Goal: Task Accomplishment & Management: Use online tool/utility

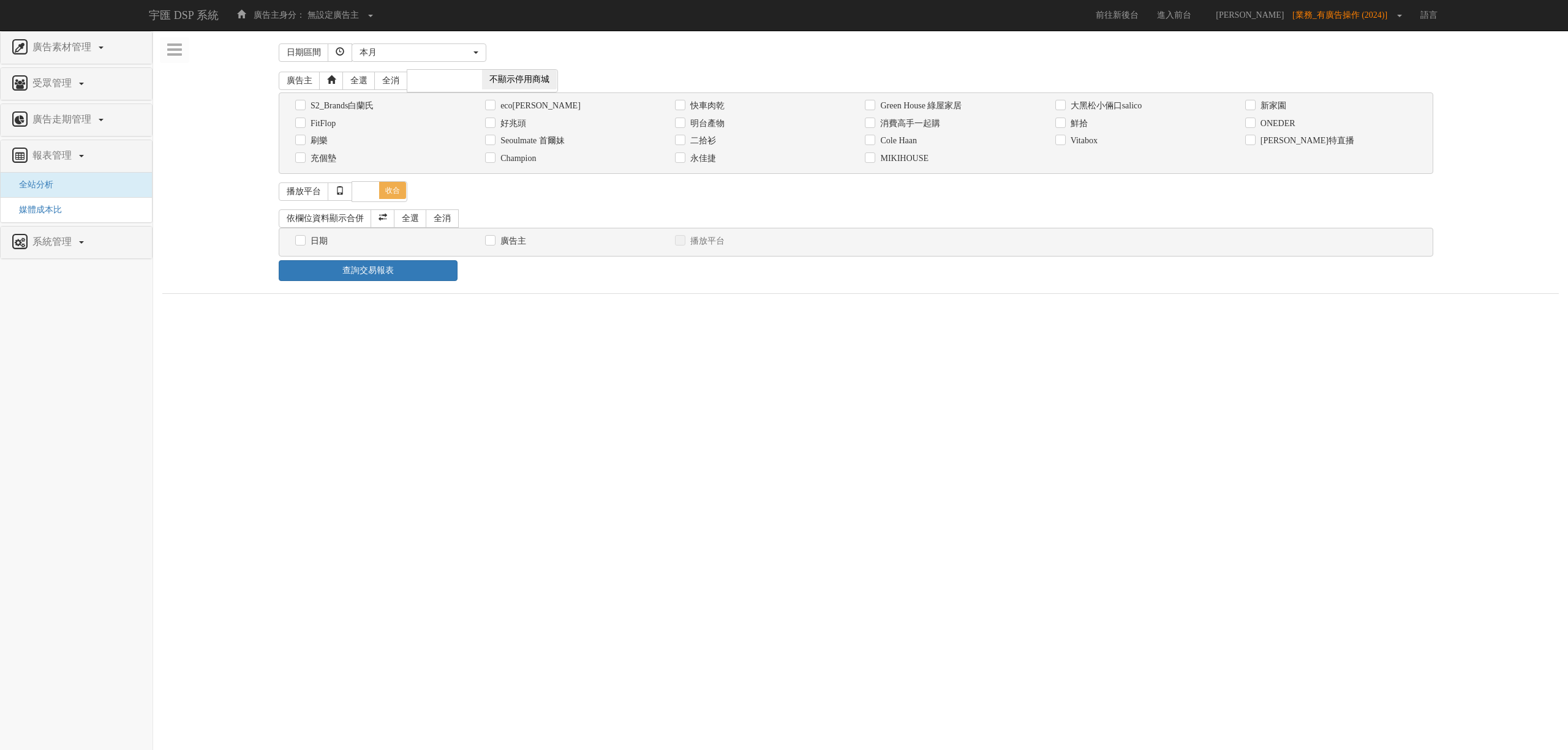
click at [1103, 195] on div "播放平台 全選 全消 展開 收合" at bounding box center [856, 191] width 1155 height 21
click at [887, 127] on label "消費高手一起購" at bounding box center [909, 123] width 63 height 12
click at [872, 127] on input "消費高手一起購" at bounding box center [869, 124] width 8 height 8
checkbox input "true"
click at [686, 200] on div "播放平台 全選 全消 展開 收合" at bounding box center [856, 191] width 1155 height 21
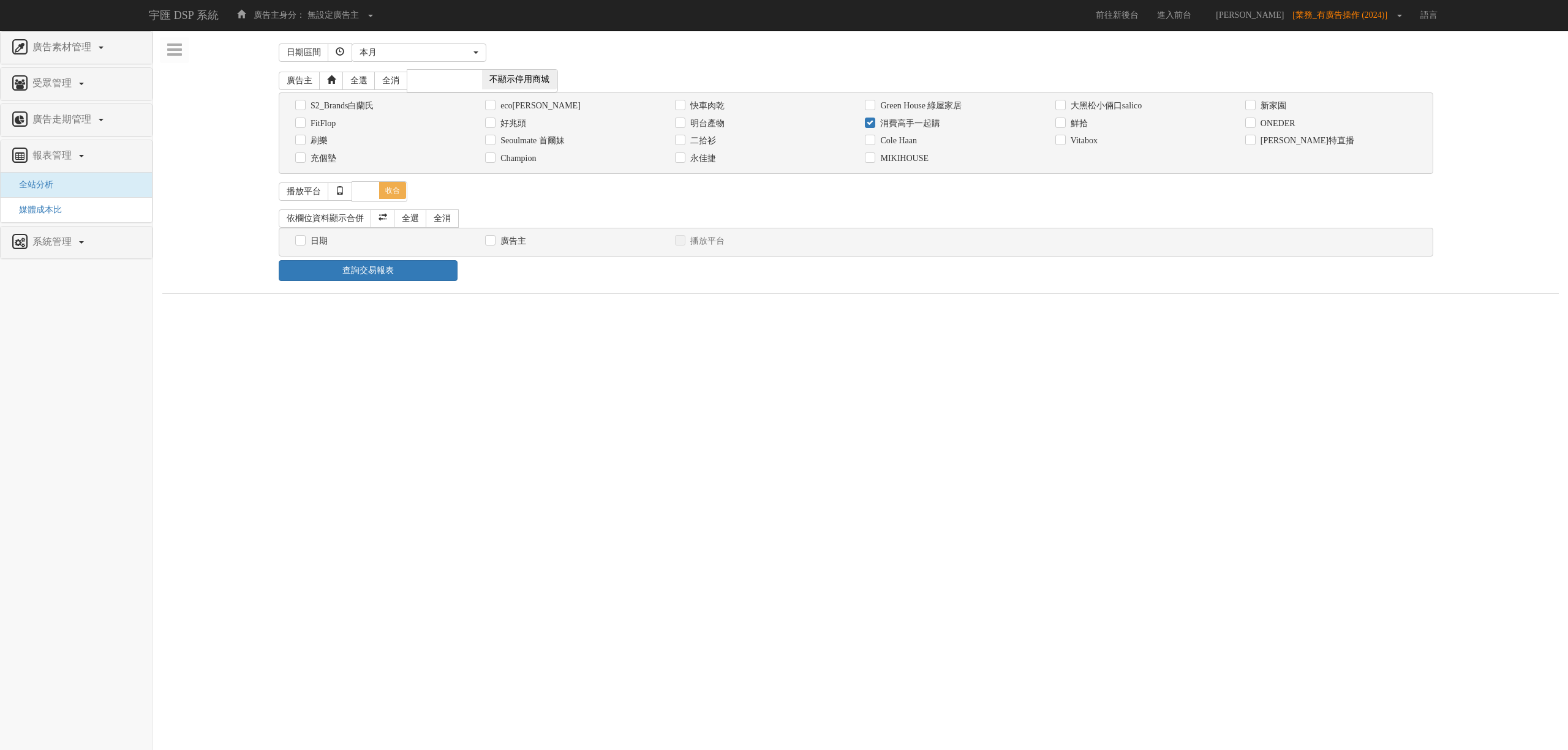
click at [326, 245] on label "日期" at bounding box center [317, 241] width 20 height 12
click at [303, 245] on input "日期" at bounding box center [300, 241] width 8 height 8
checkbox input "true"
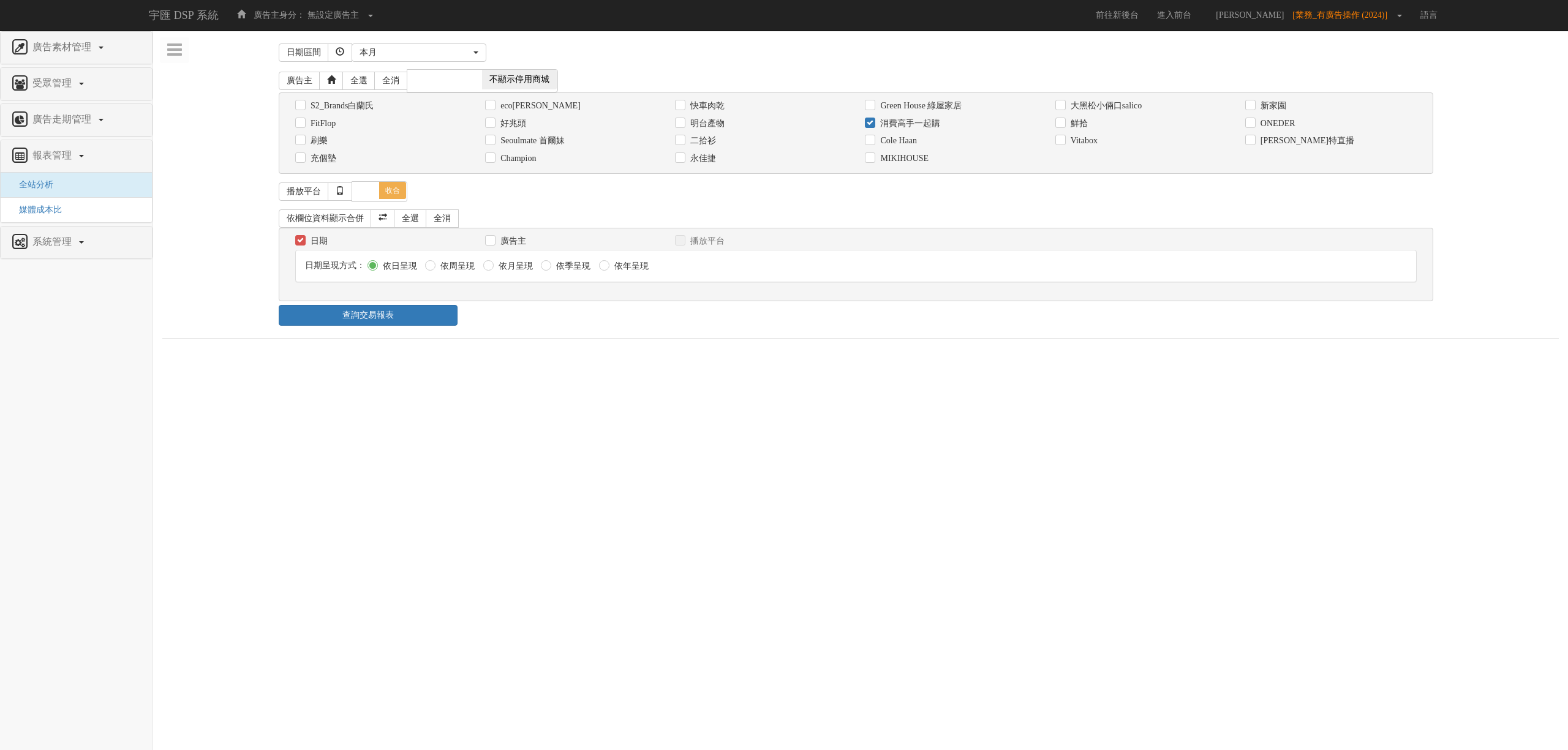
click at [535, 331] on div "日期區間 昨天 本周 上週 本月 上月 過去7天 過去14天 過去30天 指定日期 本月 開始日期 [DATE] 結束日期 [DATE] 廣告主 全選 全消 …" at bounding box center [861, 189] width 1396 height 299
drag, startPoint x: 426, startPoint y: 322, endPoint x: 566, endPoint y: 331, distance: 140.3
click at [434, 322] on link "查詢交易報表" at bounding box center [368, 315] width 179 height 21
click at [566, 331] on div "日期區間 昨天 本周 上週 本月 上月 過去7天 過去14天 過去30天 指定日期 本月 開始日期 [DATE] 結束日期 [DATE] 廣告主 全選 全消 …" at bounding box center [861, 355] width 1396 height 630
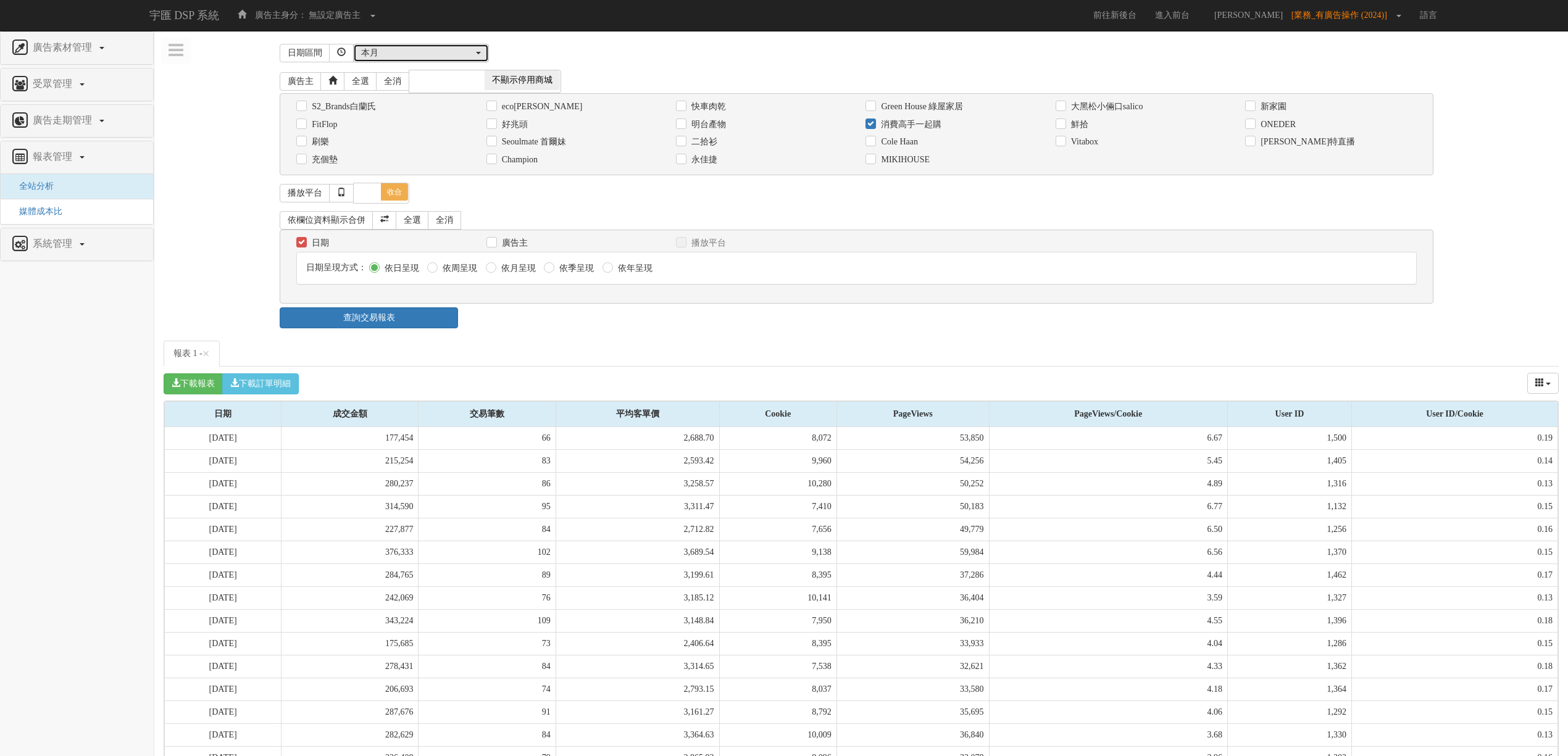
click at [440, 54] on div "本月" at bounding box center [417, 52] width 112 height 12
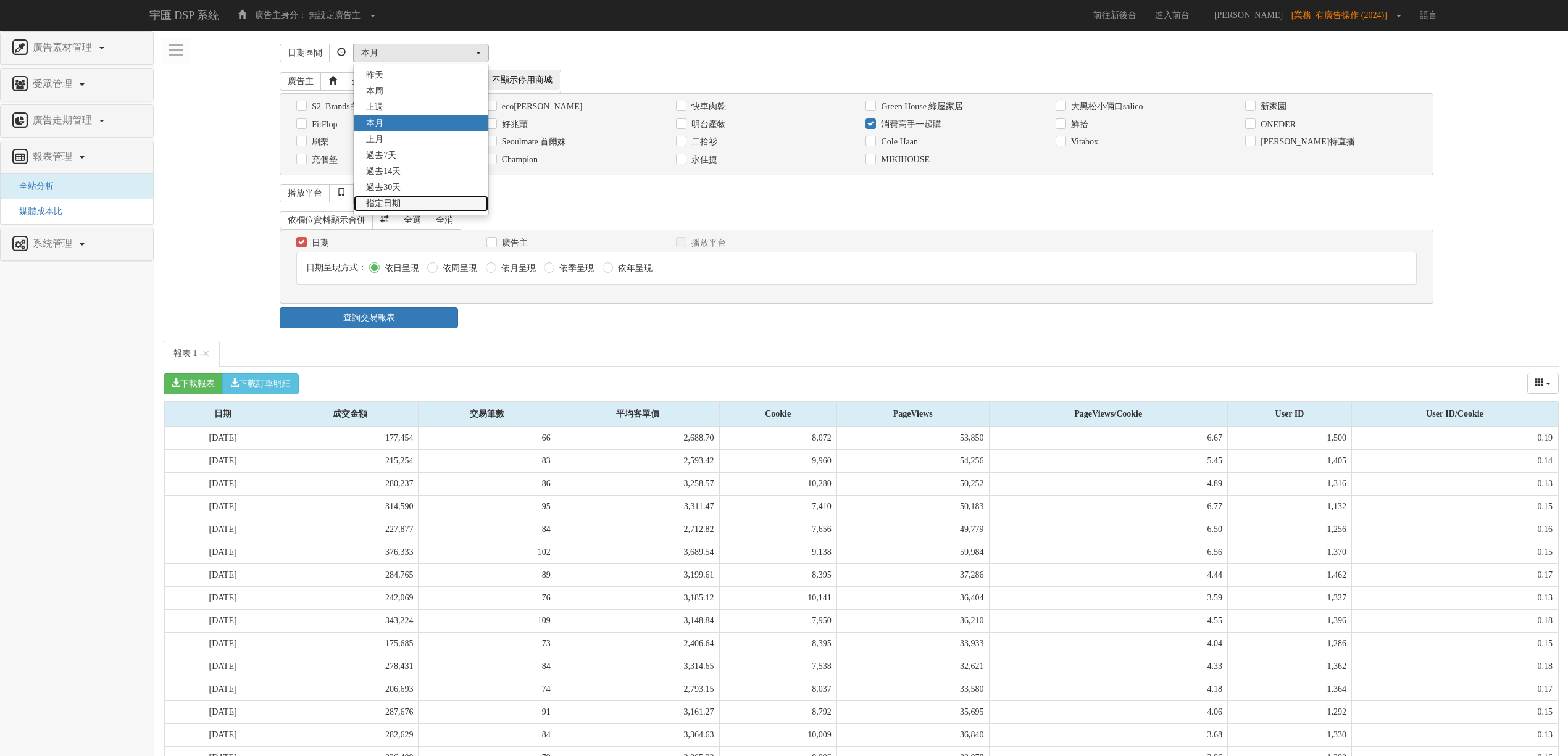
click at [433, 203] on link "指定日期" at bounding box center [421, 203] width 135 height 16
select select "Custom"
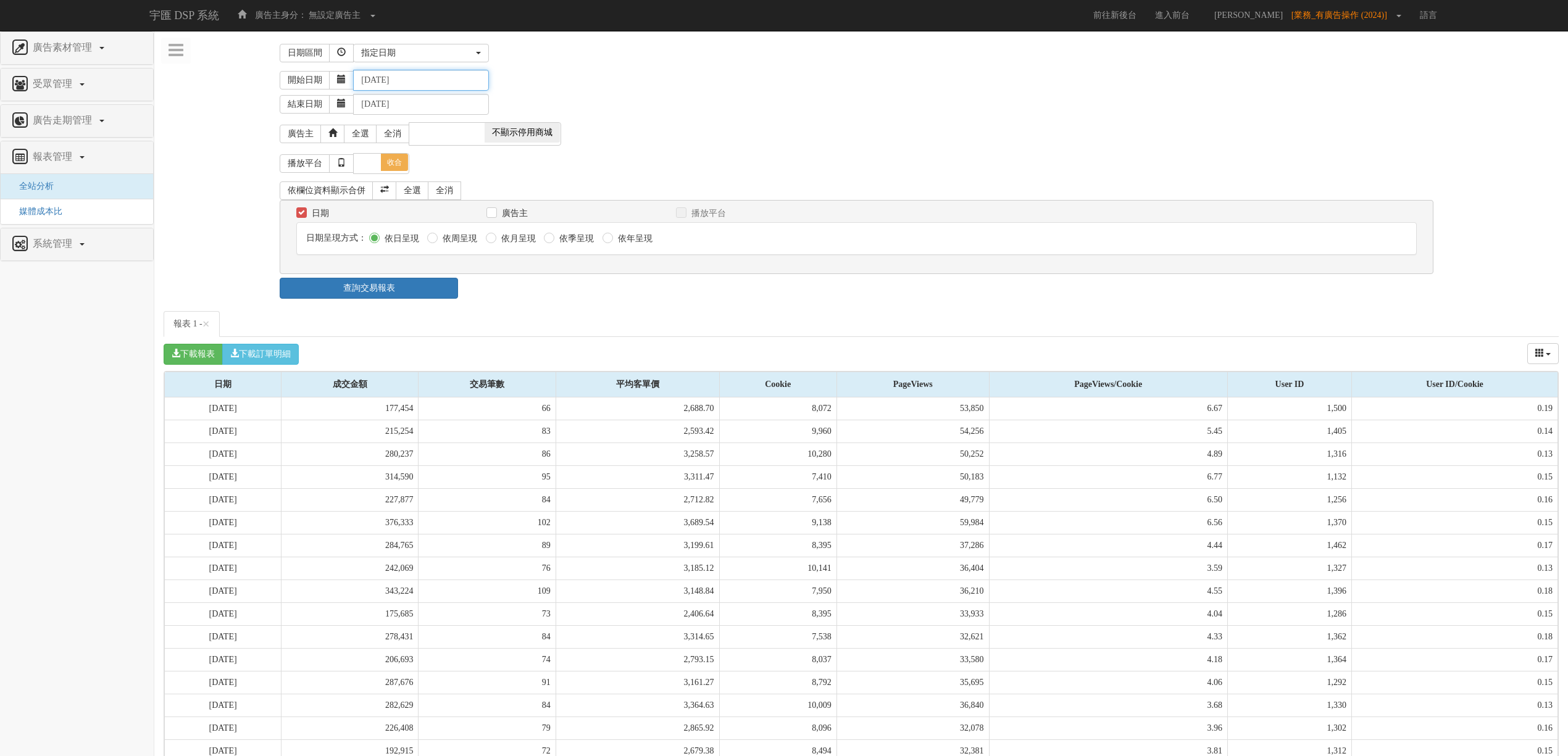
click at [420, 80] on input "[DATE]" at bounding box center [420, 80] width 136 height 21
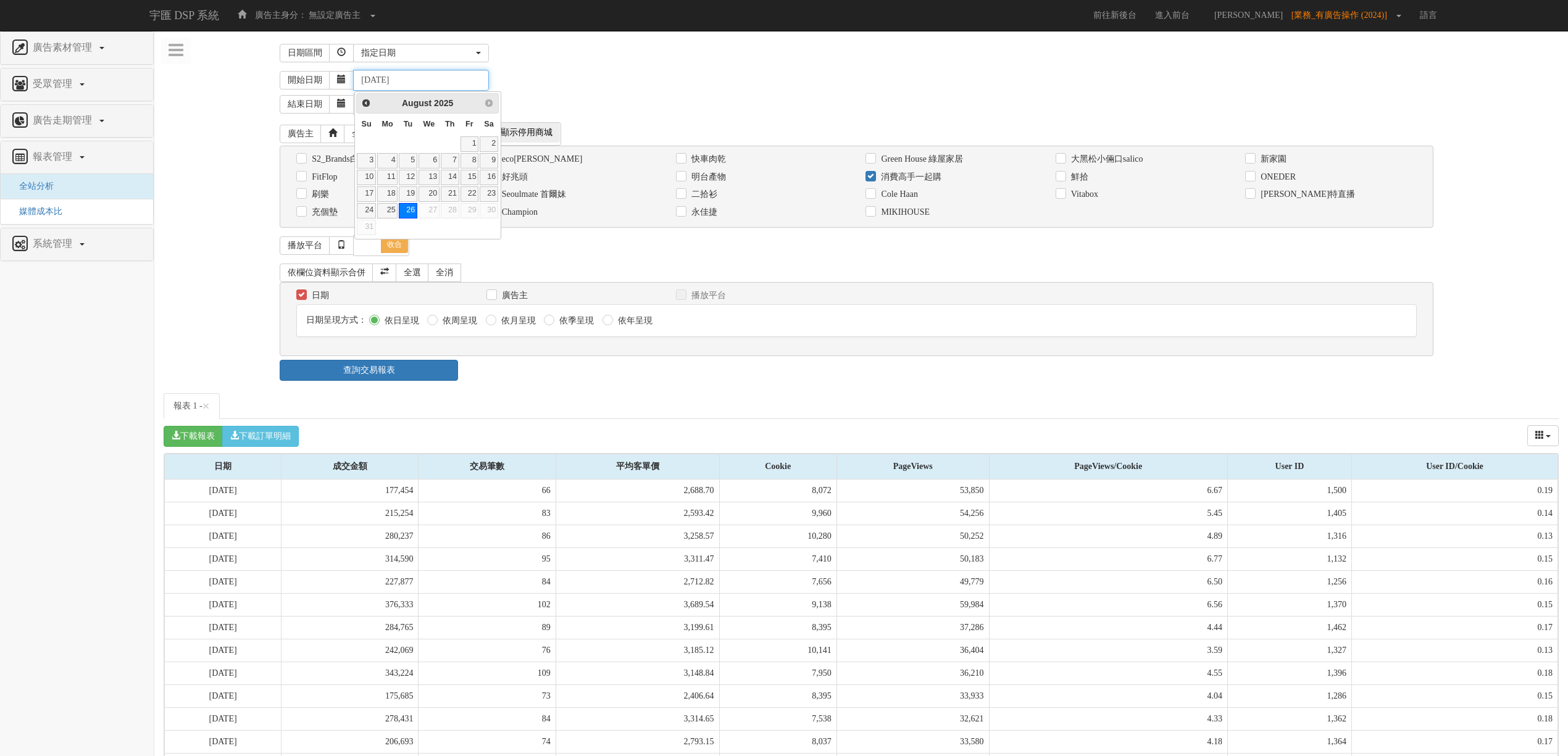
click at [381, 82] on input "[DATE]" at bounding box center [420, 80] width 136 height 21
click at [418, 79] on input "[DATE]" at bounding box center [420, 80] width 136 height 21
type input "[DATE]"
click at [563, 76] on div "開始日期 [DATE]" at bounding box center [918, 80] width 1279 height 21
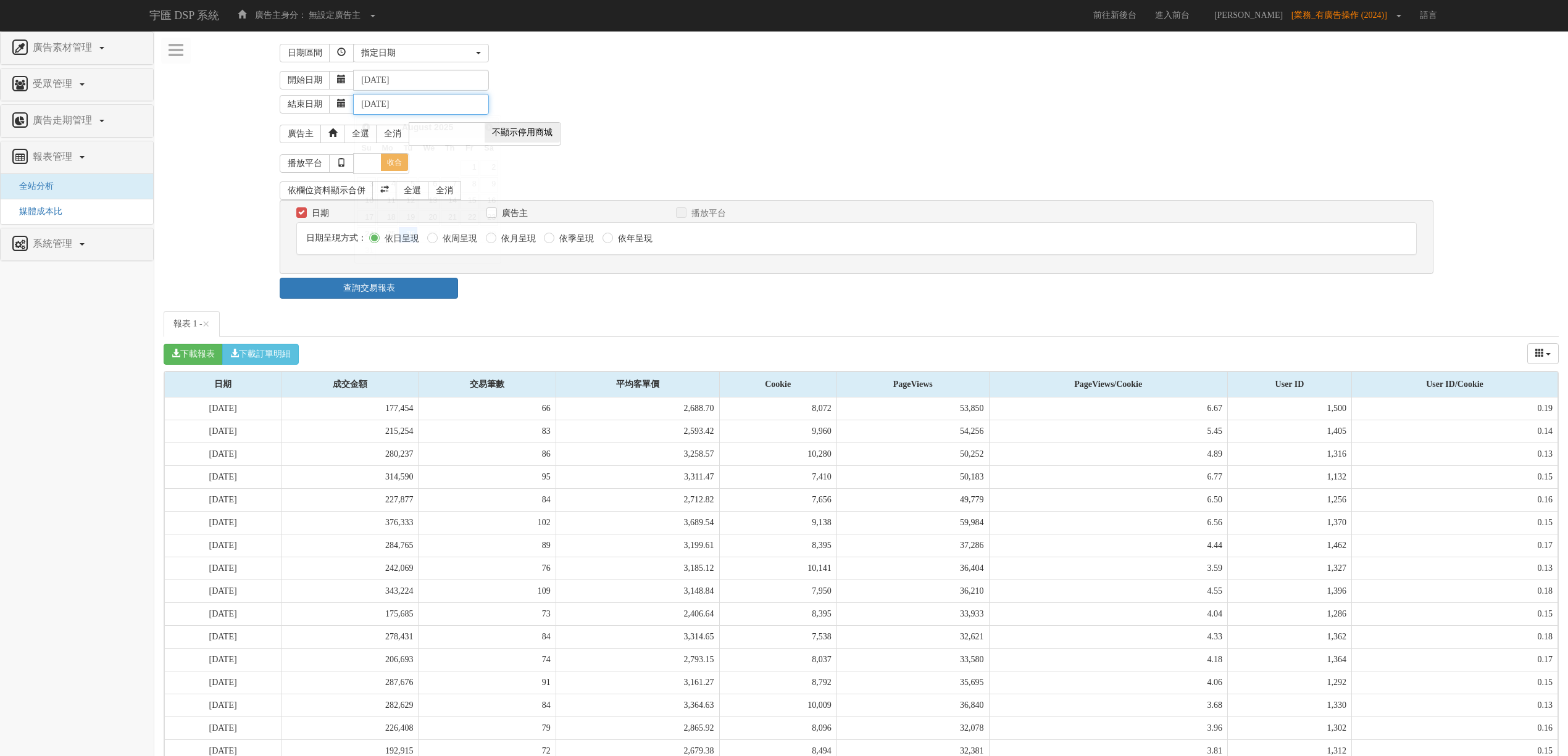
click at [379, 104] on input "[DATE]" at bounding box center [420, 104] width 136 height 21
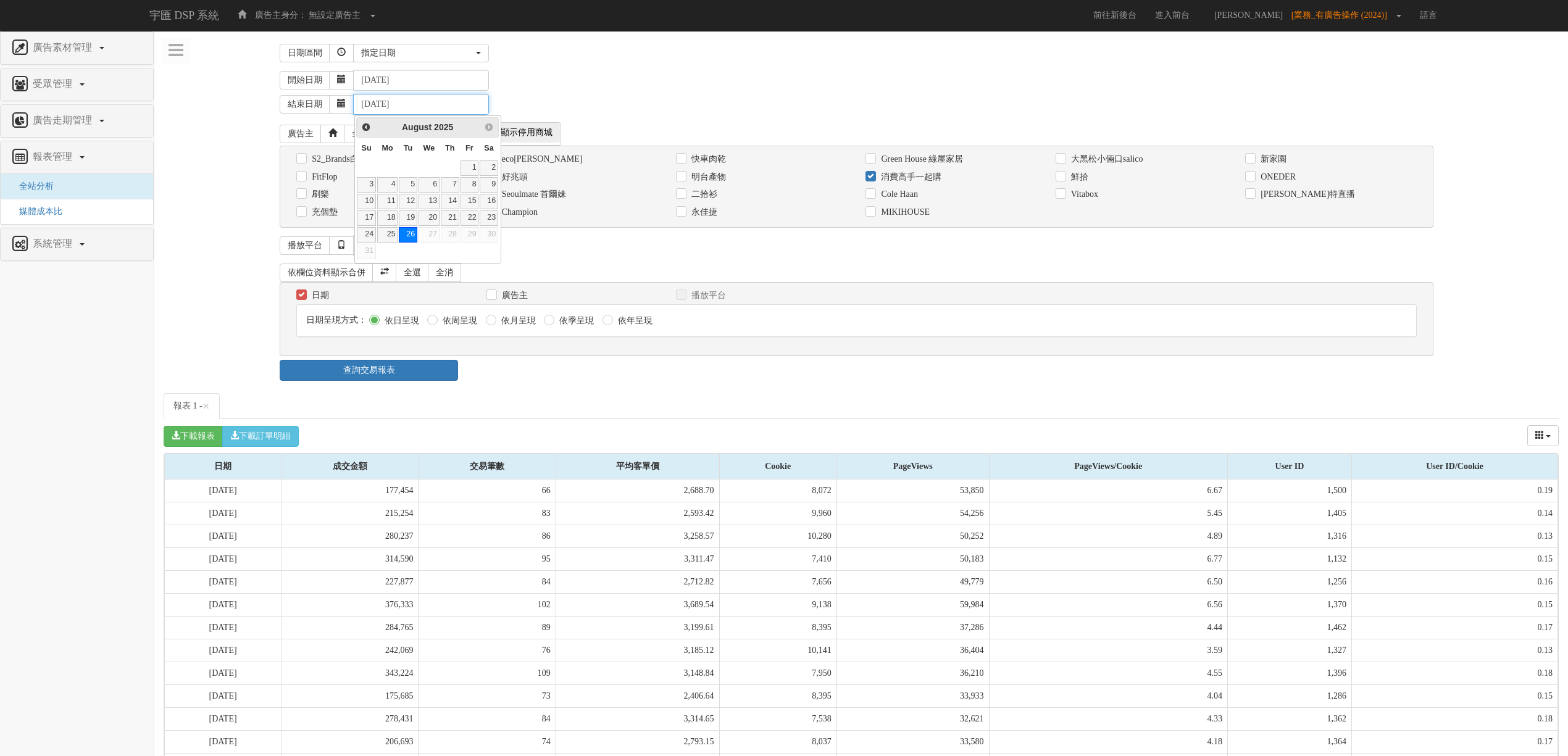
click at [378, 102] on input "[DATE]" at bounding box center [420, 104] width 136 height 21
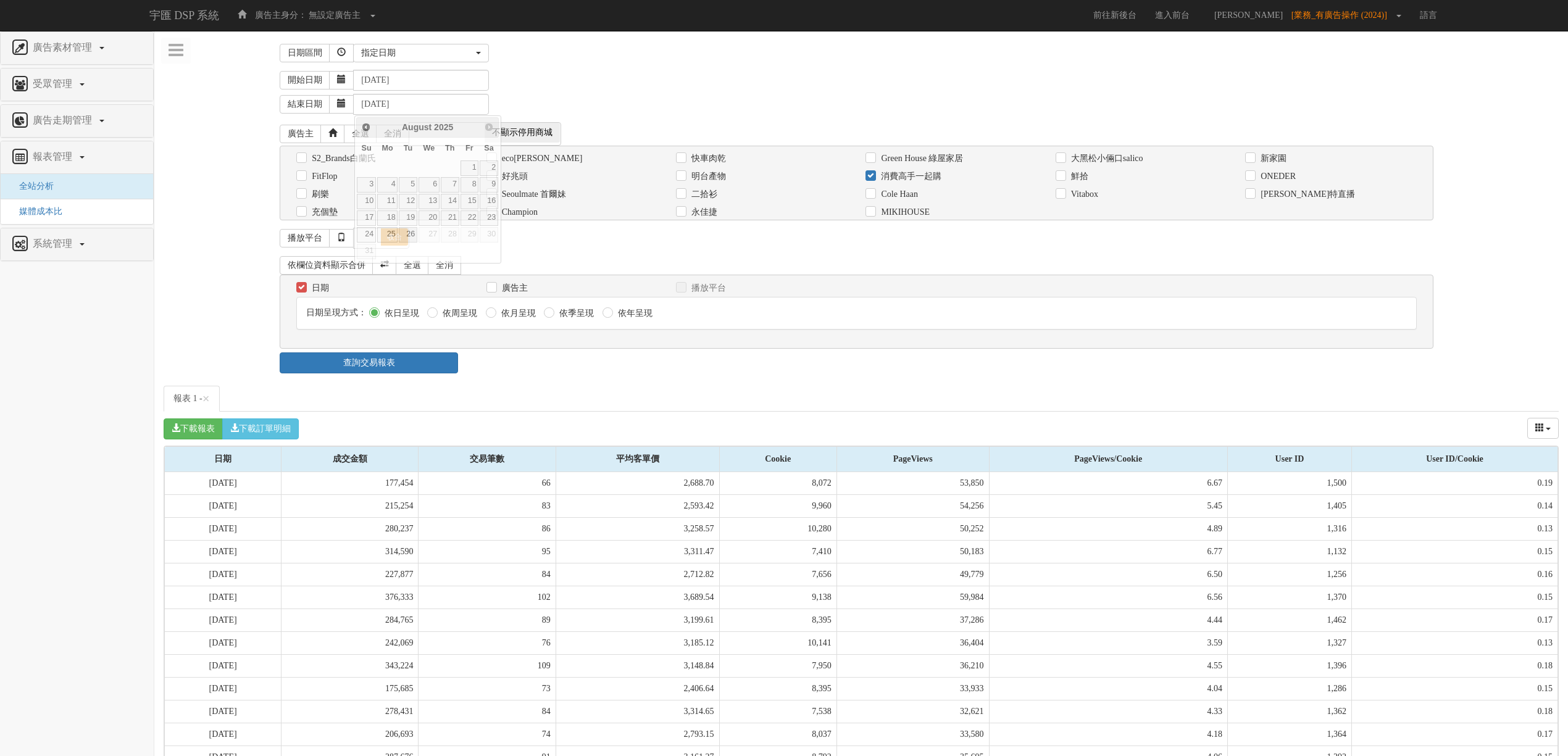
click at [556, 101] on div "結束日期 [DATE]" at bounding box center [918, 102] width 1279 height 24
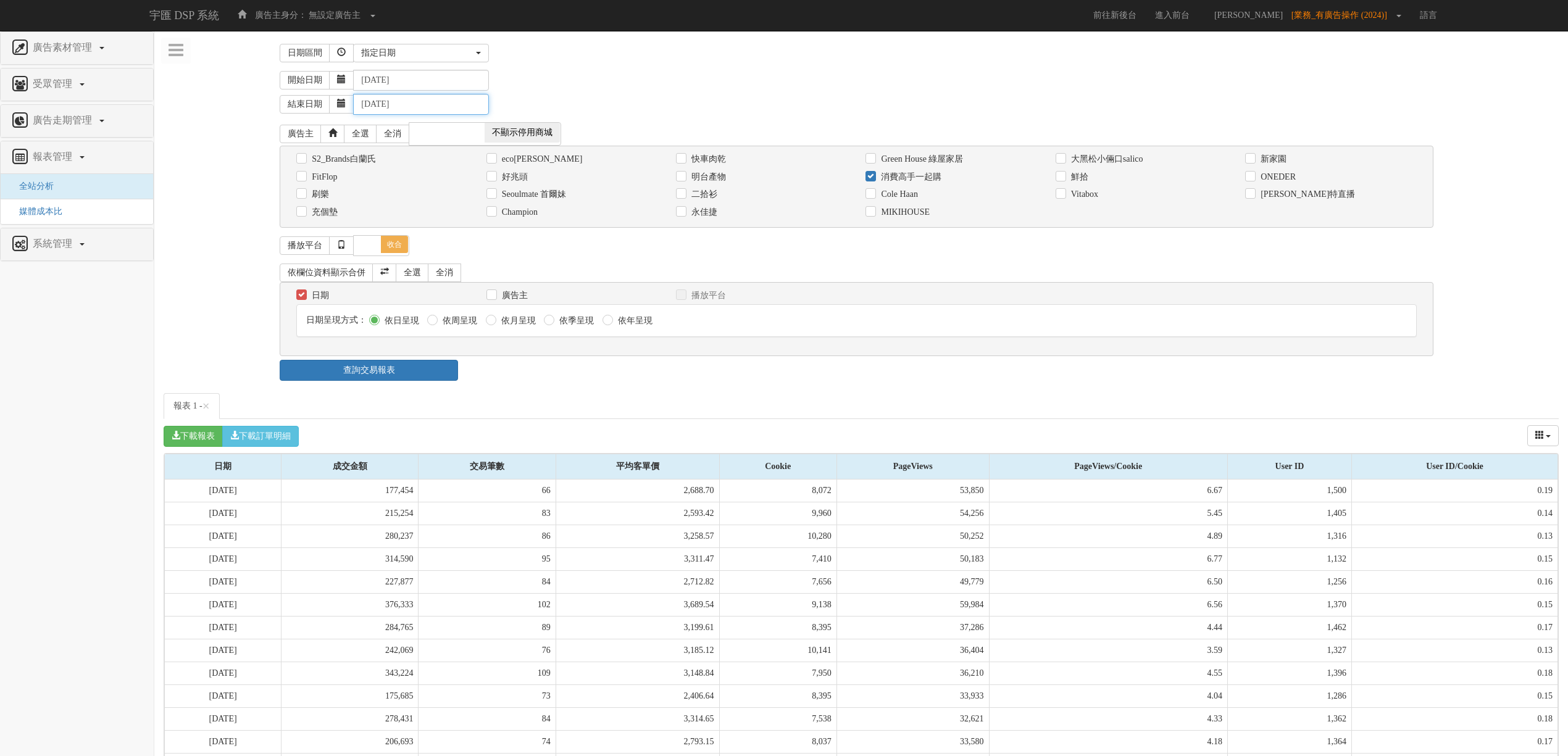
click at [384, 104] on input "[DATE]" at bounding box center [420, 104] width 136 height 21
type input "[DATE]"
click at [548, 107] on div "結束日期 [DATE]" at bounding box center [918, 102] width 1279 height 24
click at [457, 366] on link "查詢交易報表" at bounding box center [369, 370] width 178 height 21
click at [520, 388] on div "日期區間 昨天 本周 上週 本月 上月 過去7天 過去14天 過去30天 指定日期 指定日期 昨天 本周 上週 本月 上月 過去7天 過去14天 過去30天 …" at bounding box center [861, 580] width 1395 height 1080
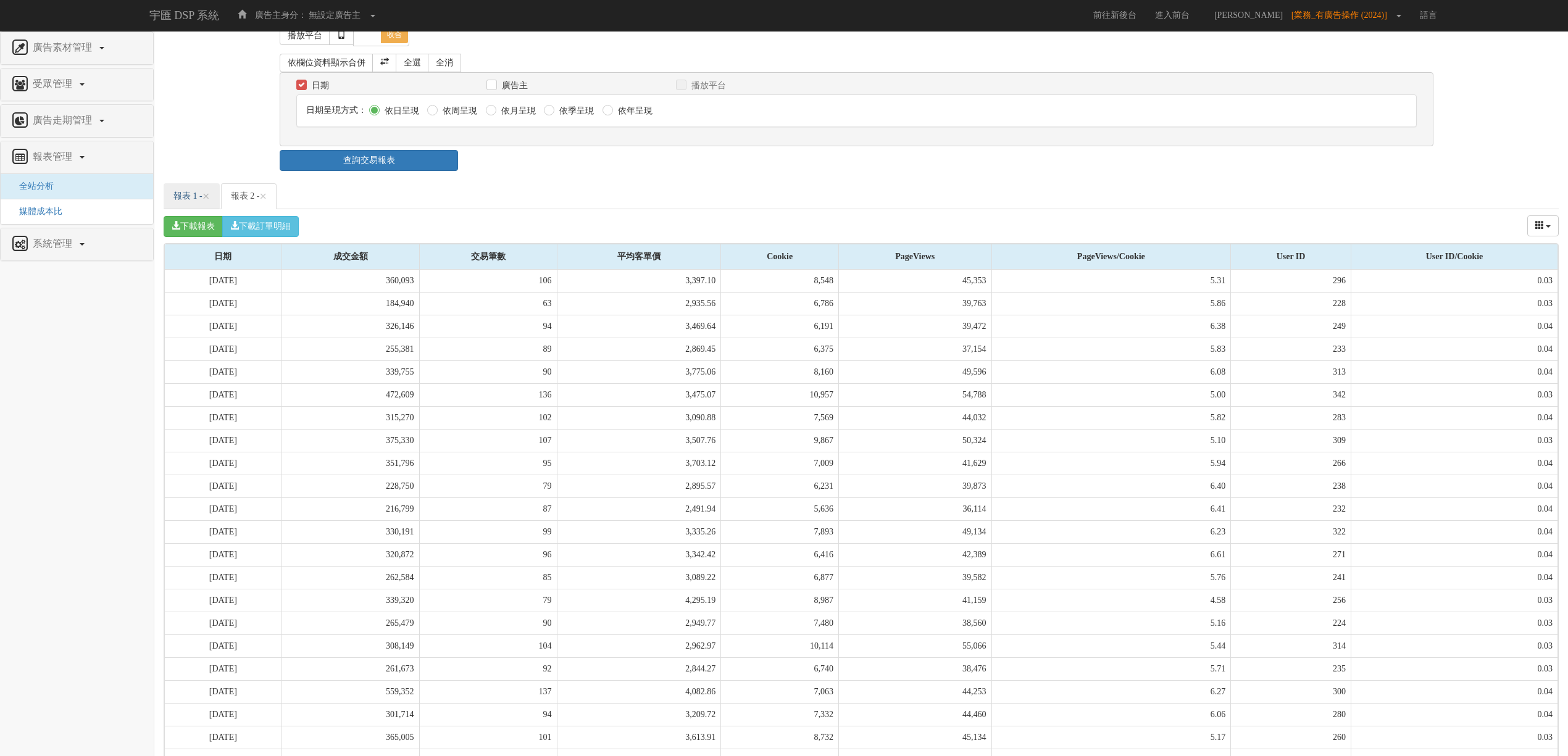
scroll to position [166, 0]
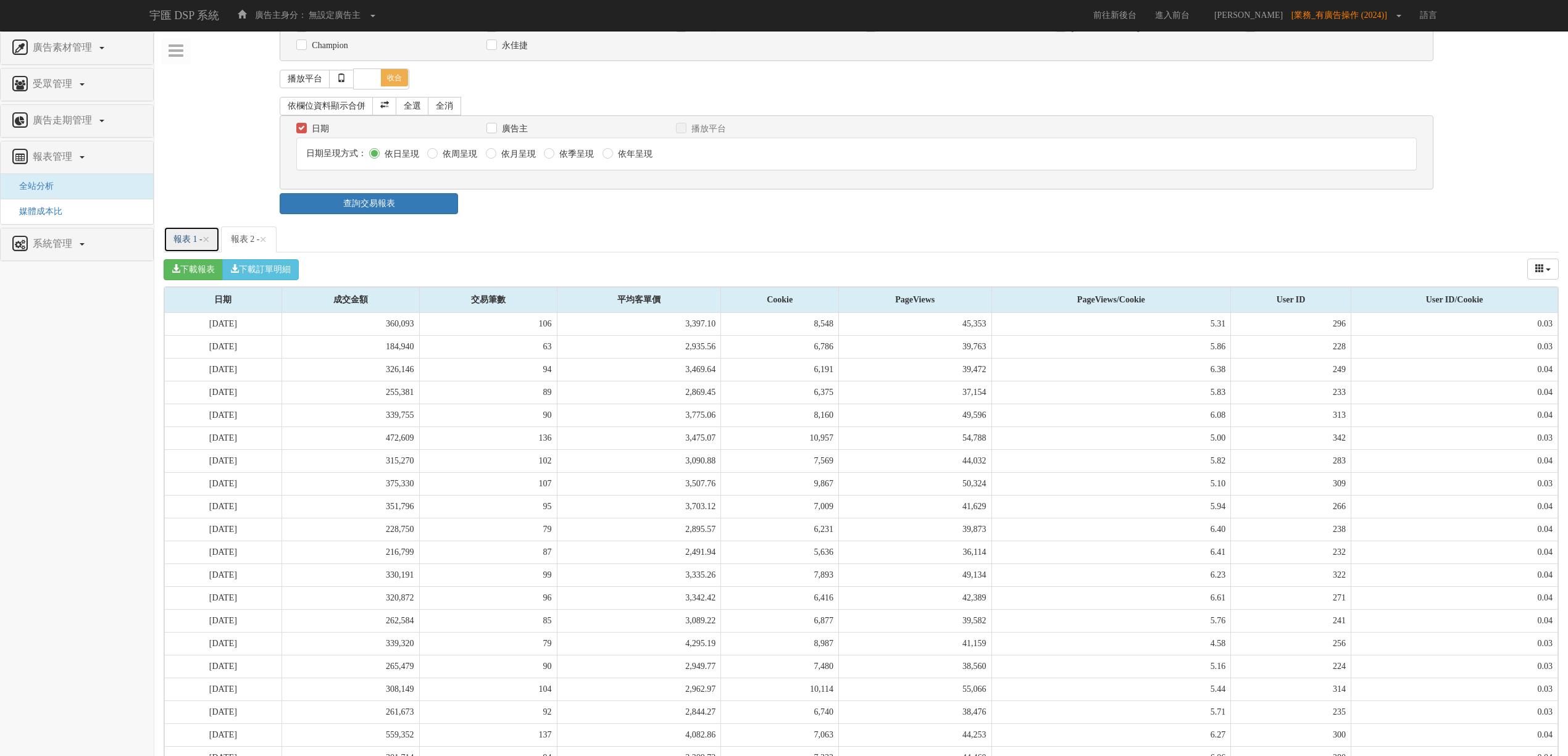
click at [166, 250] on link "報表 1 - ×" at bounding box center [192, 239] width 57 height 26
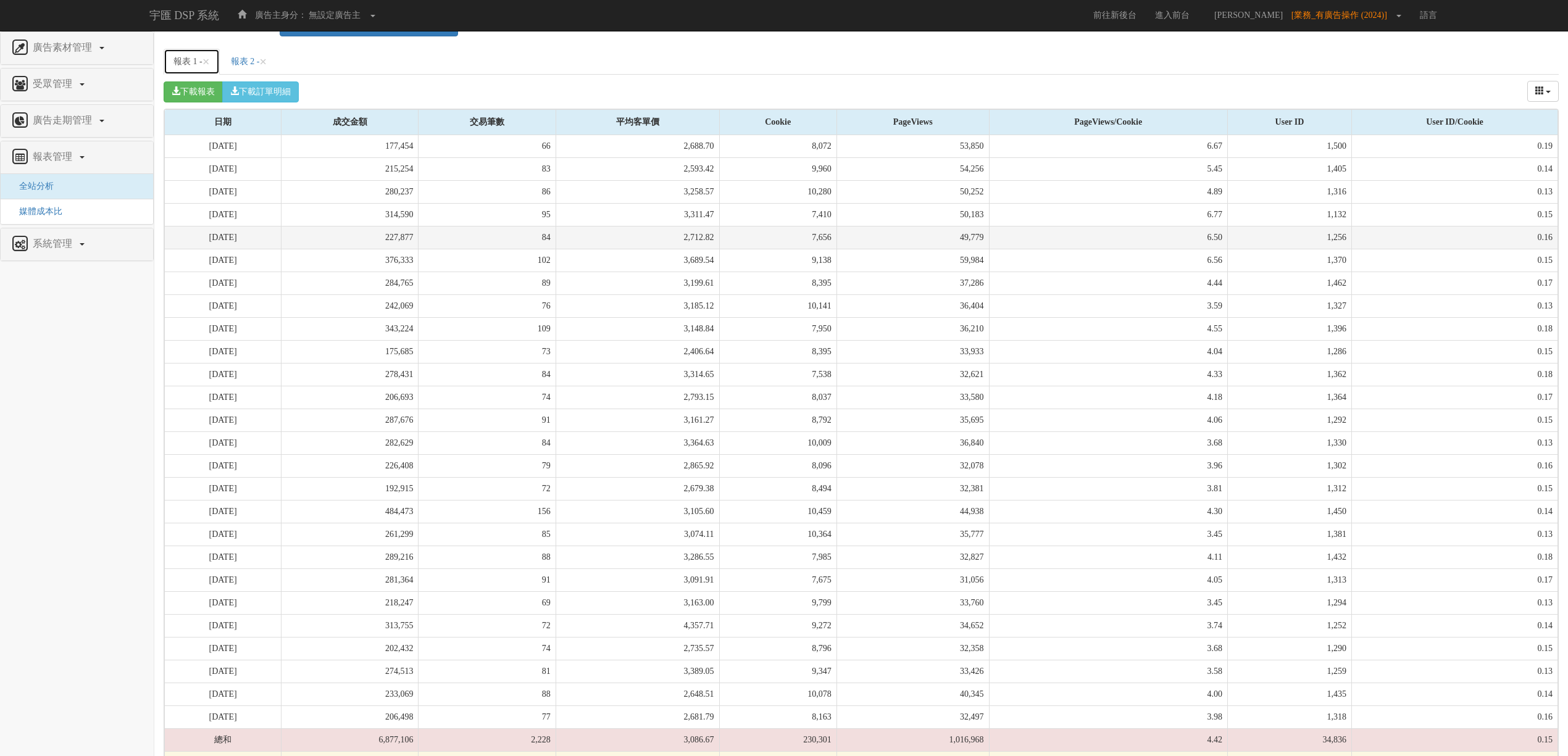
scroll to position [387, 0]
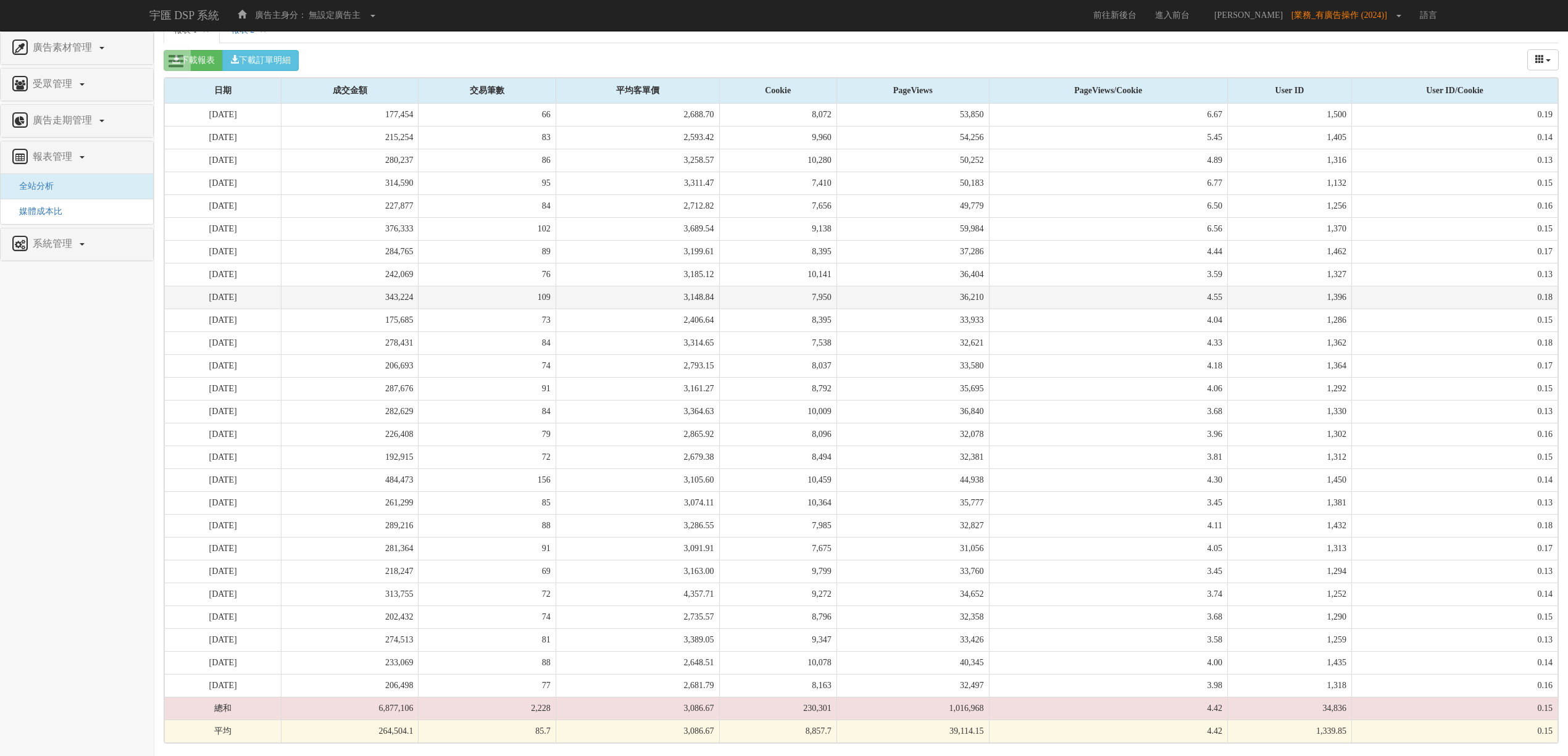
click at [334, 289] on td "343,224" at bounding box center [349, 297] width 137 height 22
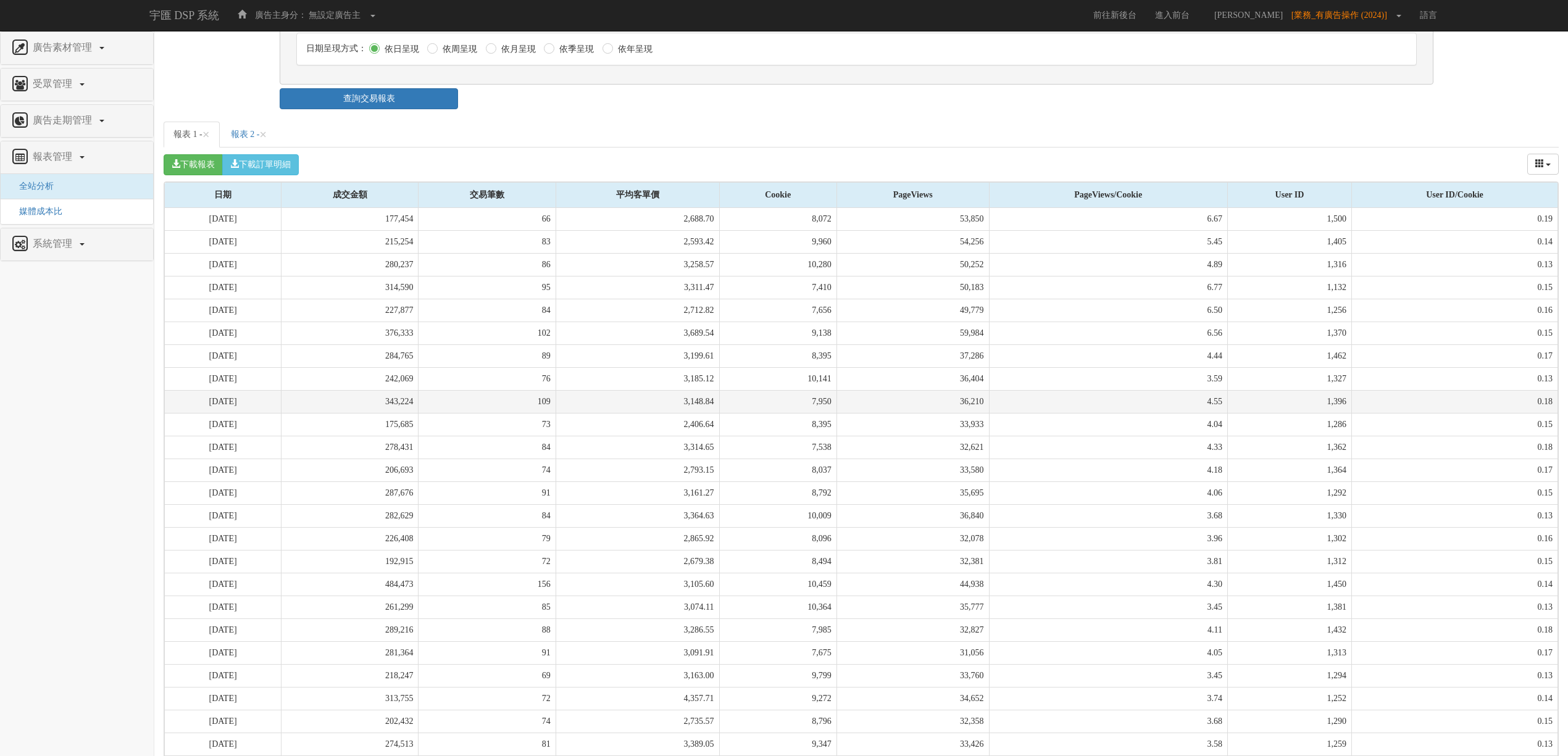
scroll to position [166, 0]
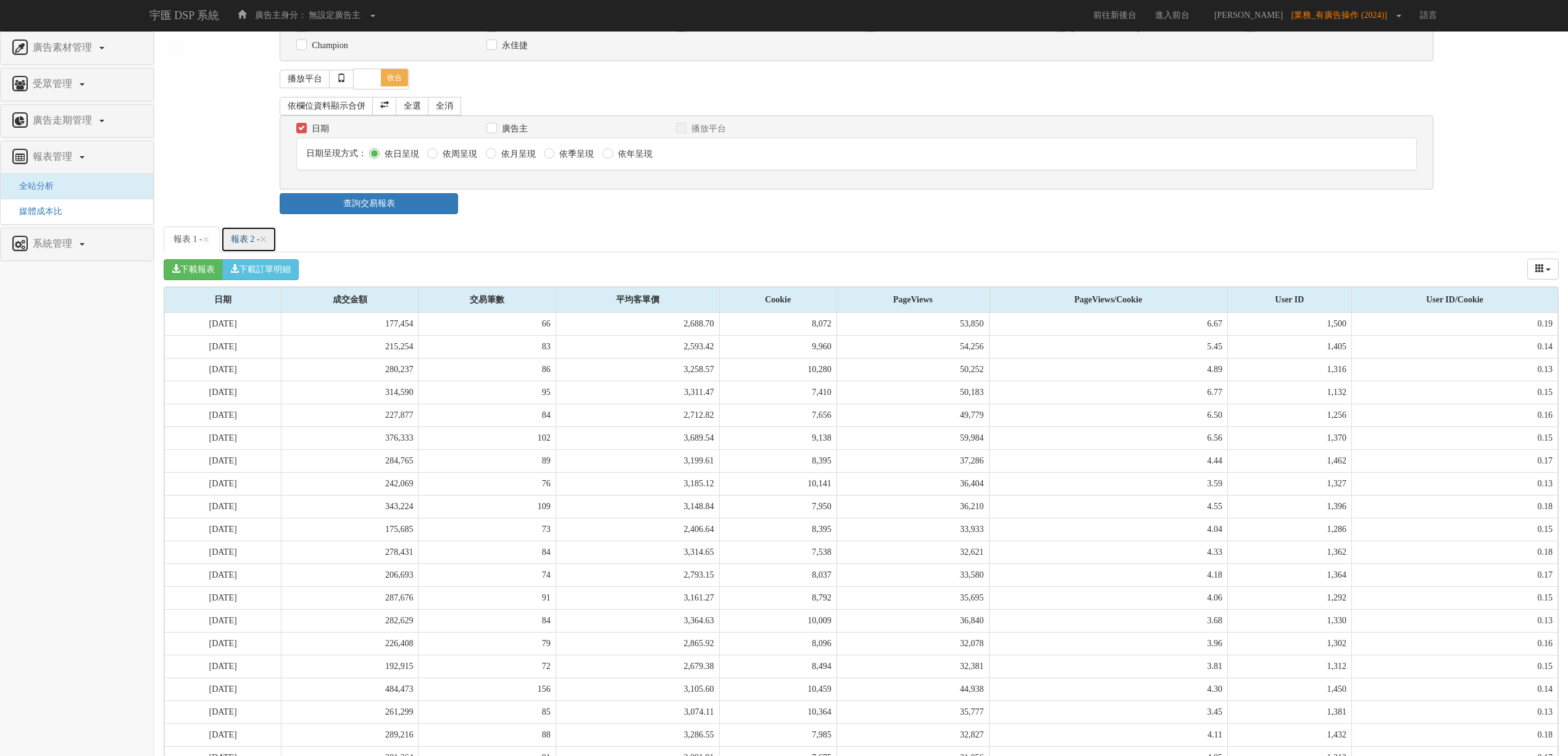
click at [258, 245] on link "報表 2 - ×" at bounding box center [250, 239] width 57 height 26
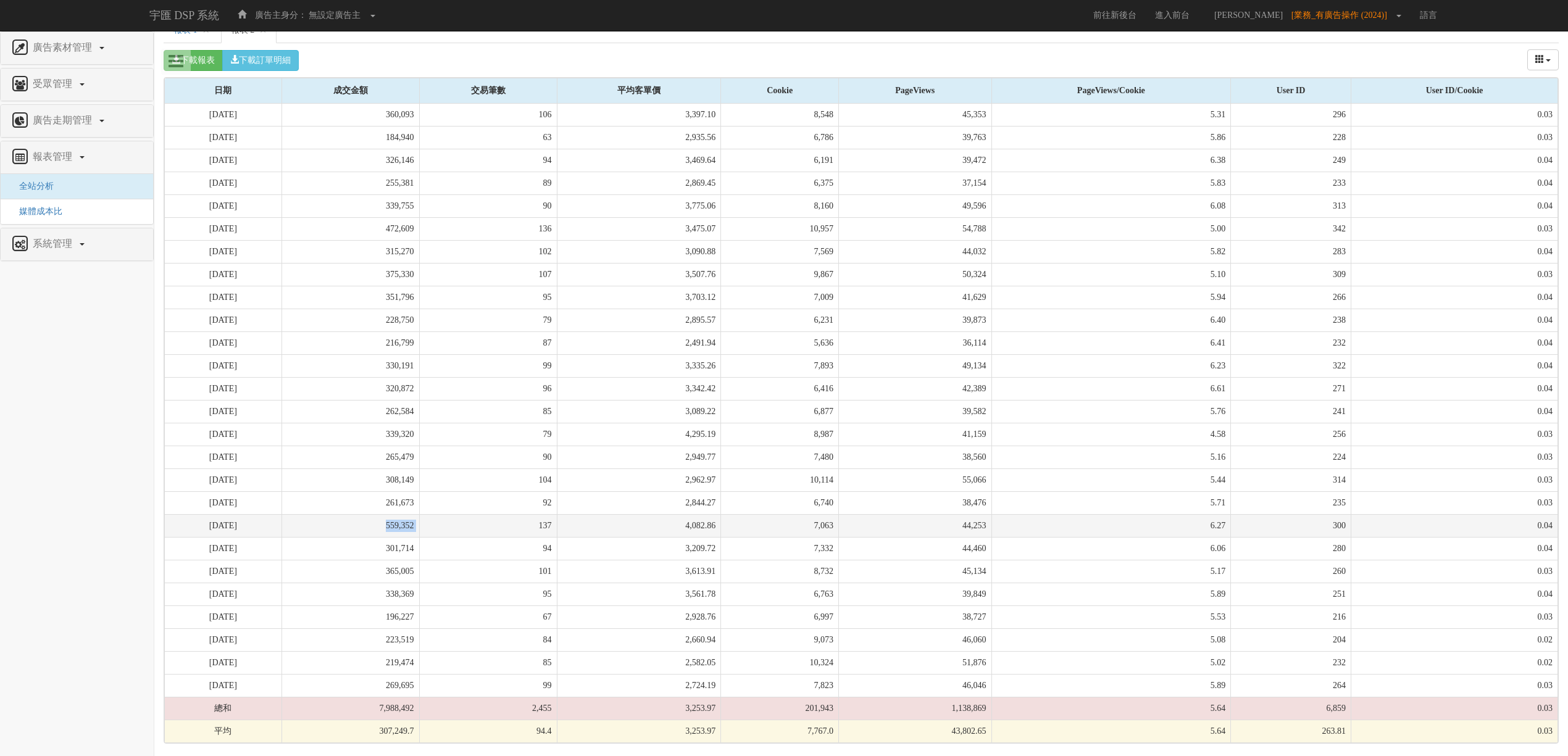
drag, startPoint x: 423, startPoint y: 525, endPoint x: 462, endPoint y: 524, distance: 39.0
click at [462, 524] on tr "[DATE] 559,352 137 4,082.86 7,063 44,253 6.27 300 0.04" at bounding box center [861, 525] width 1393 height 22
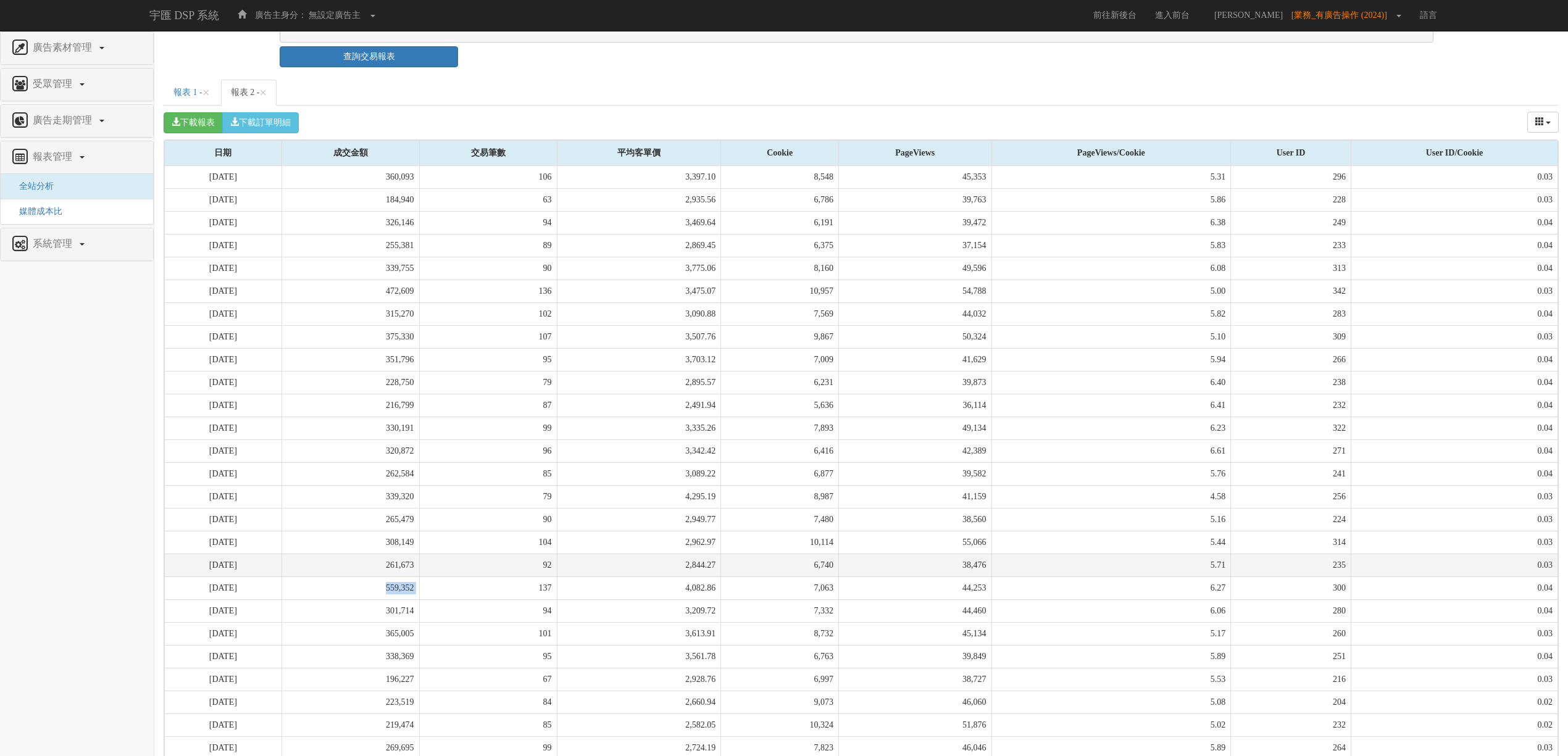
scroll to position [277, 0]
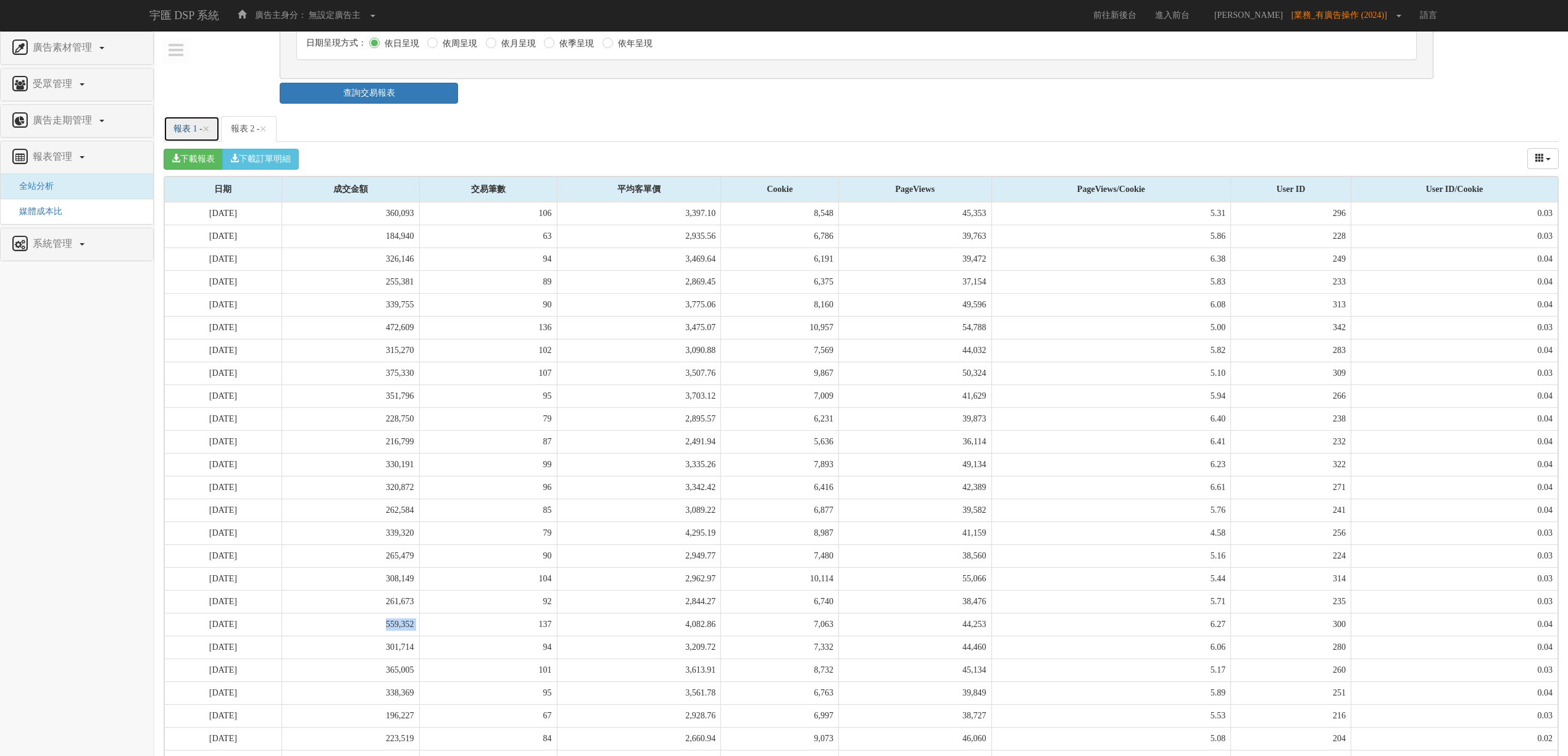
click at [178, 131] on link "報表 1 - ×" at bounding box center [192, 128] width 57 height 26
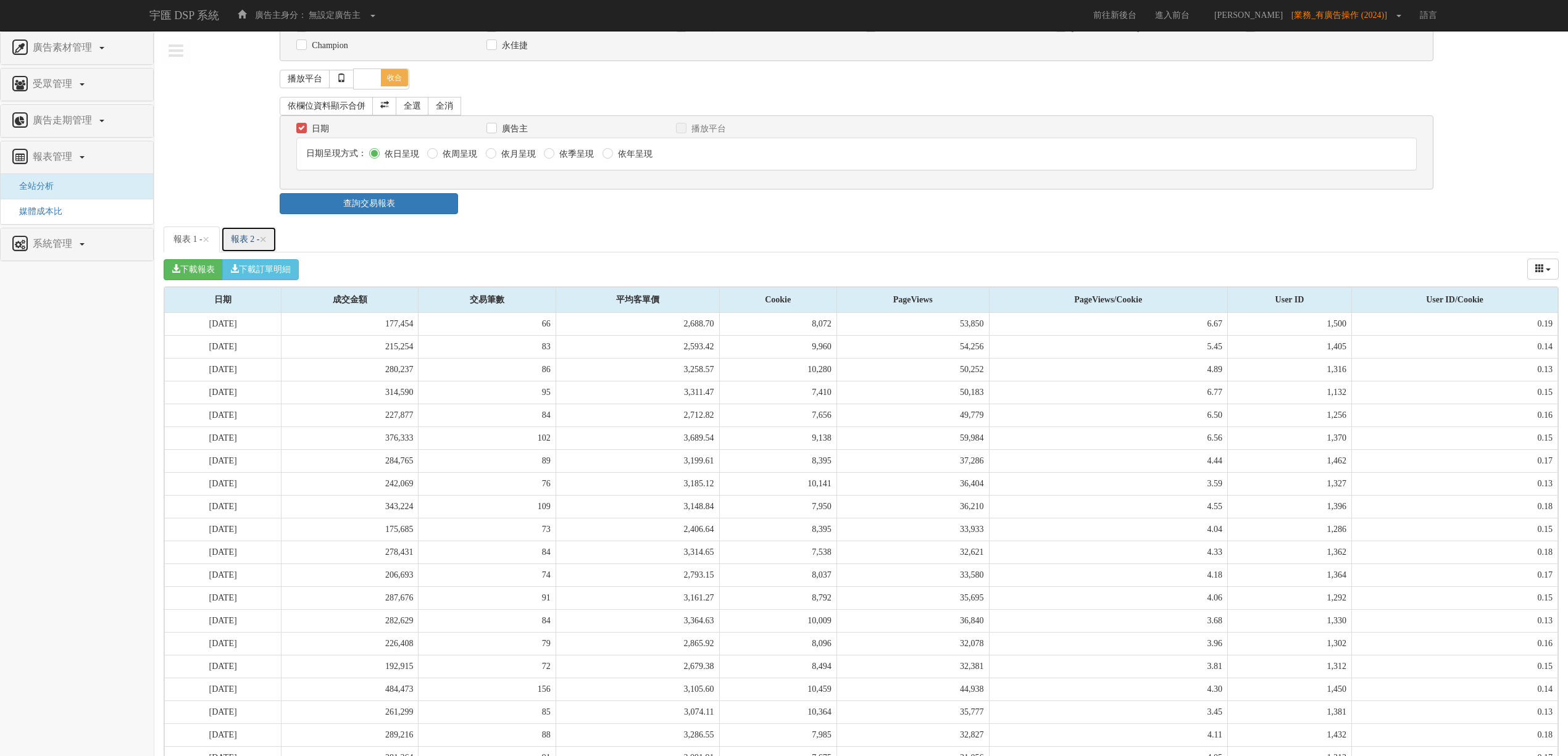
click at [257, 250] on link "報表 2 - ×" at bounding box center [250, 239] width 57 height 26
click at [169, 248] on link "報表 1 - ×" at bounding box center [192, 239] width 57 height 26
click at [248, 248] on link "報表 2 - ×" at bounding box center [250, 239] width 57 height 26
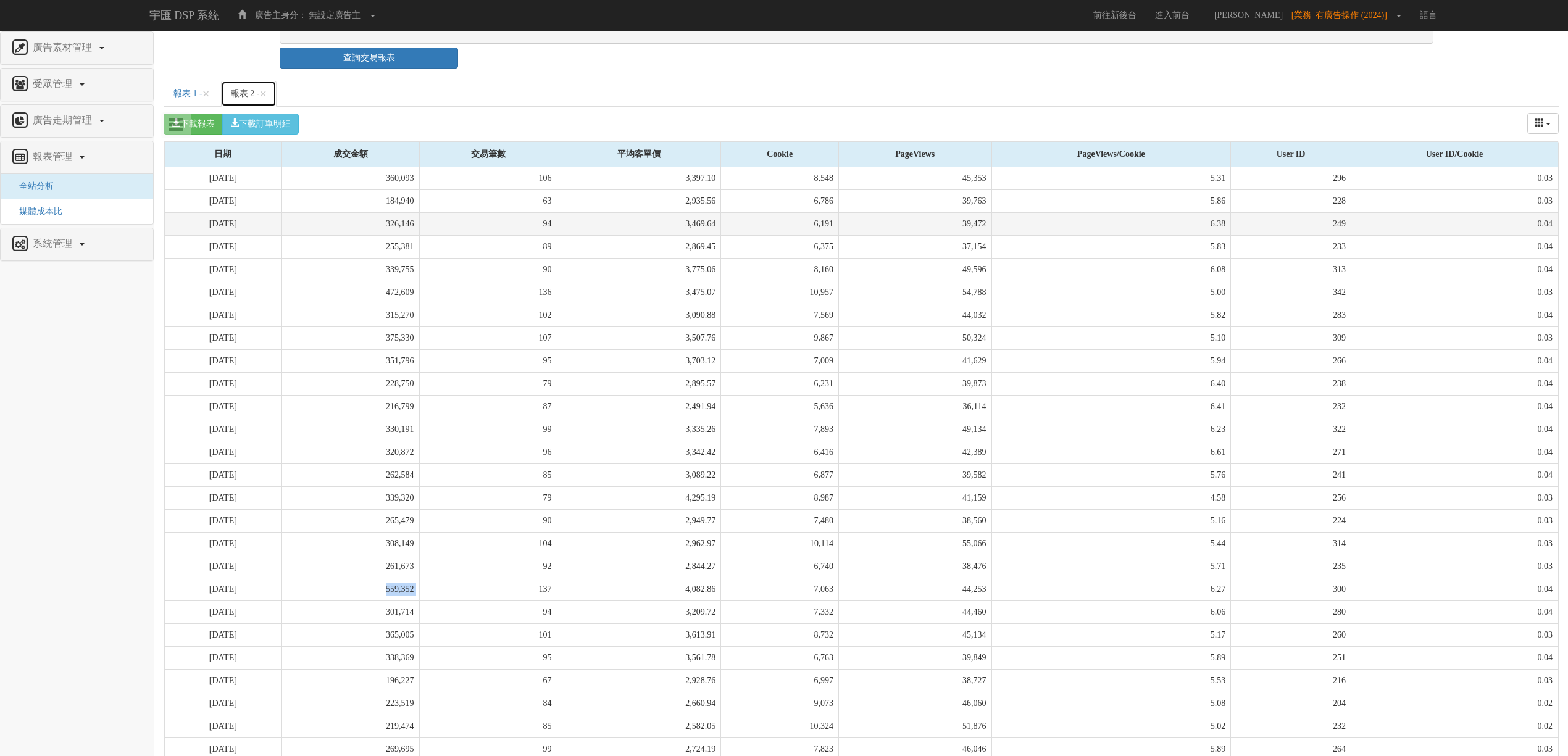
scroll to position [277, 0]
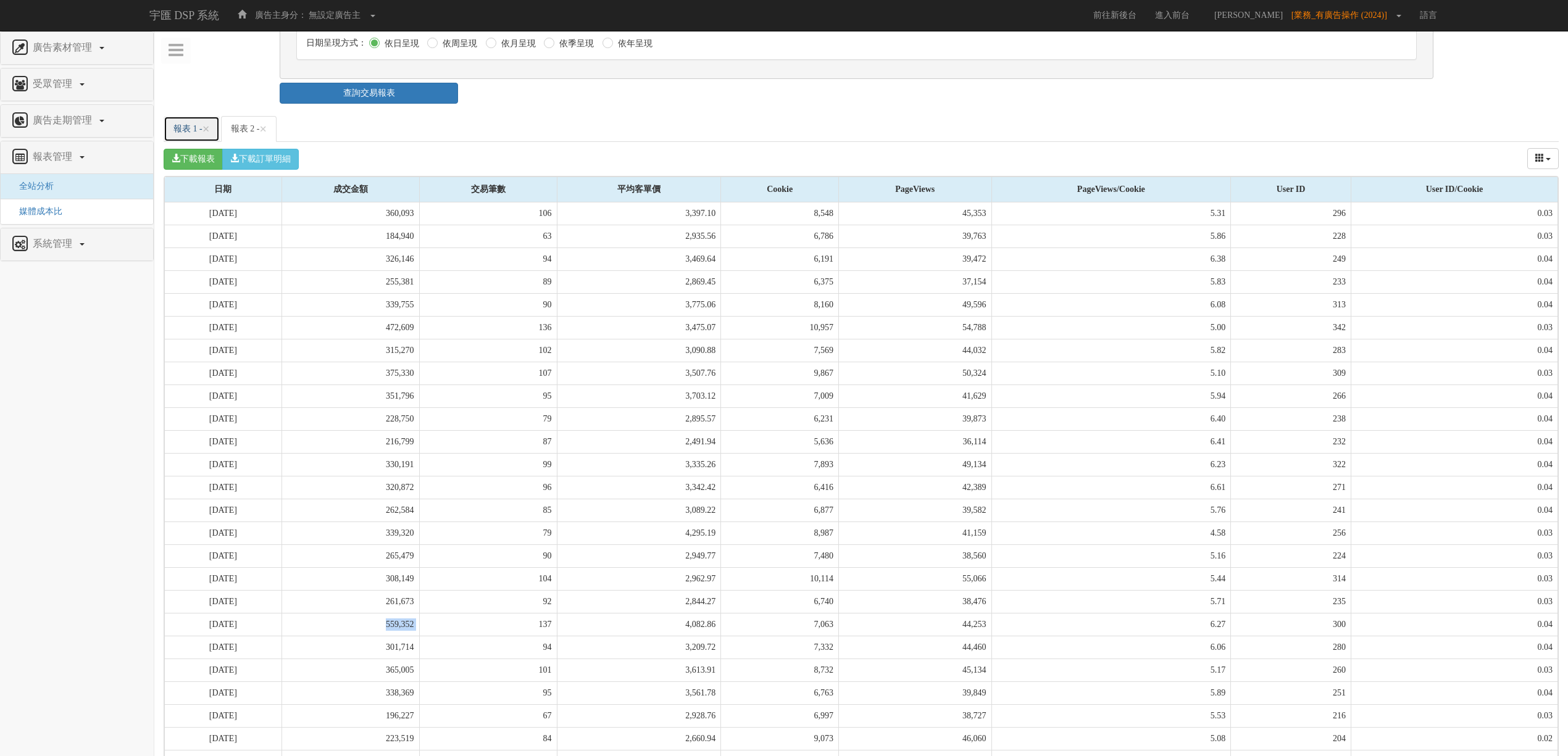
click at [185, 142] on link "報表 1 - ×" at bounding box center [192, 128] width 57 height 26
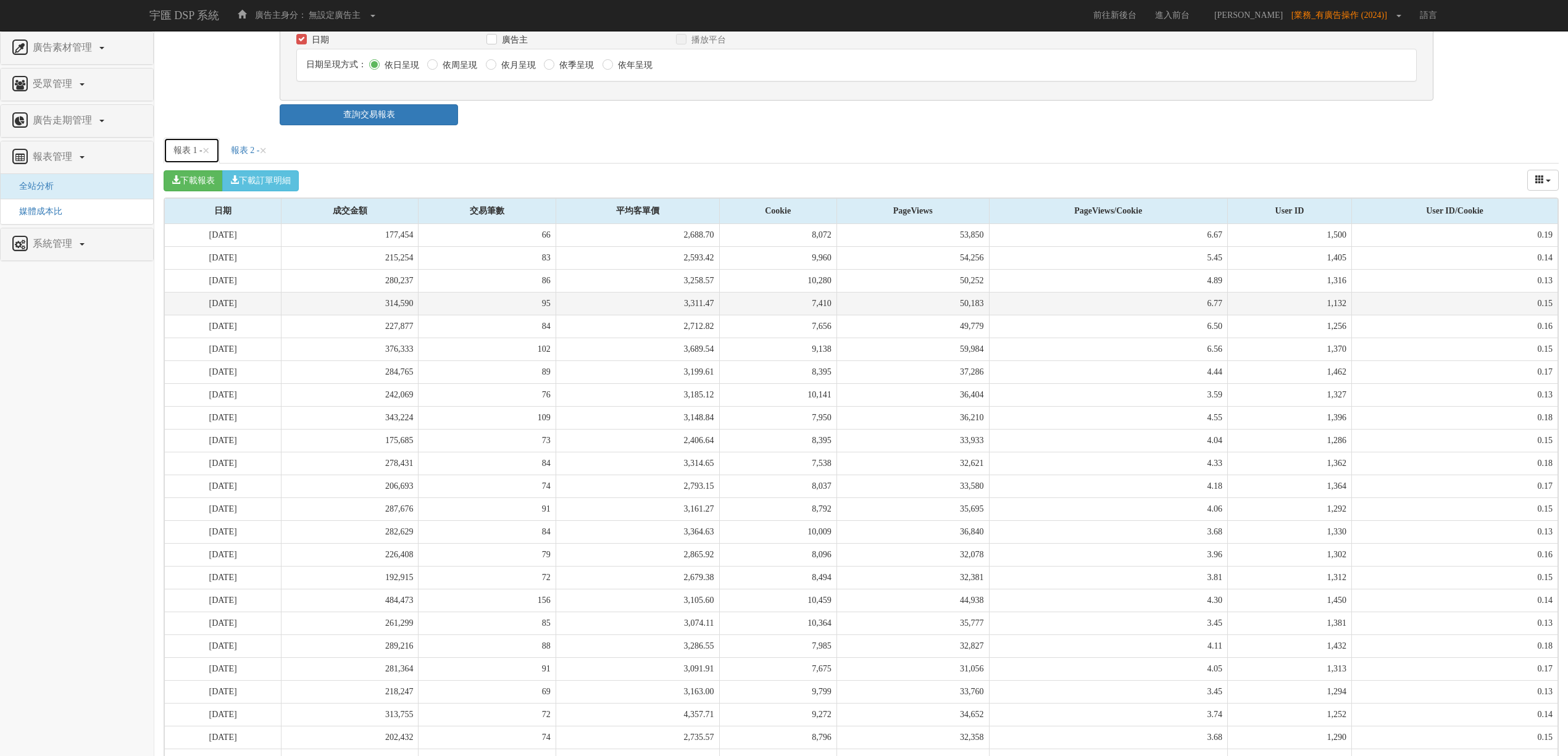
scroll to position [166, 0]
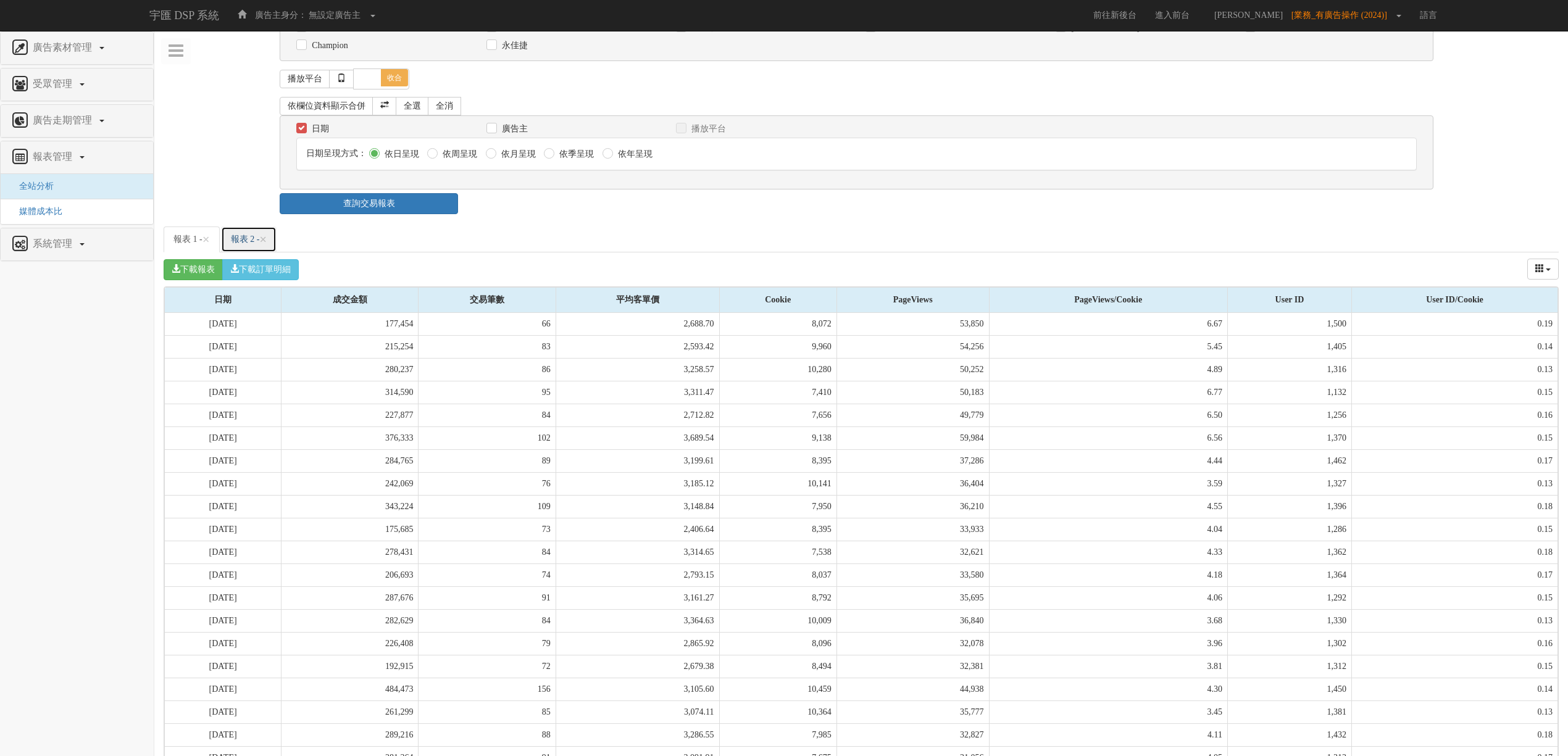
click at [257, 238] on link "報表 2 - ×" at bounding box center [250, 239] width 57 height 26
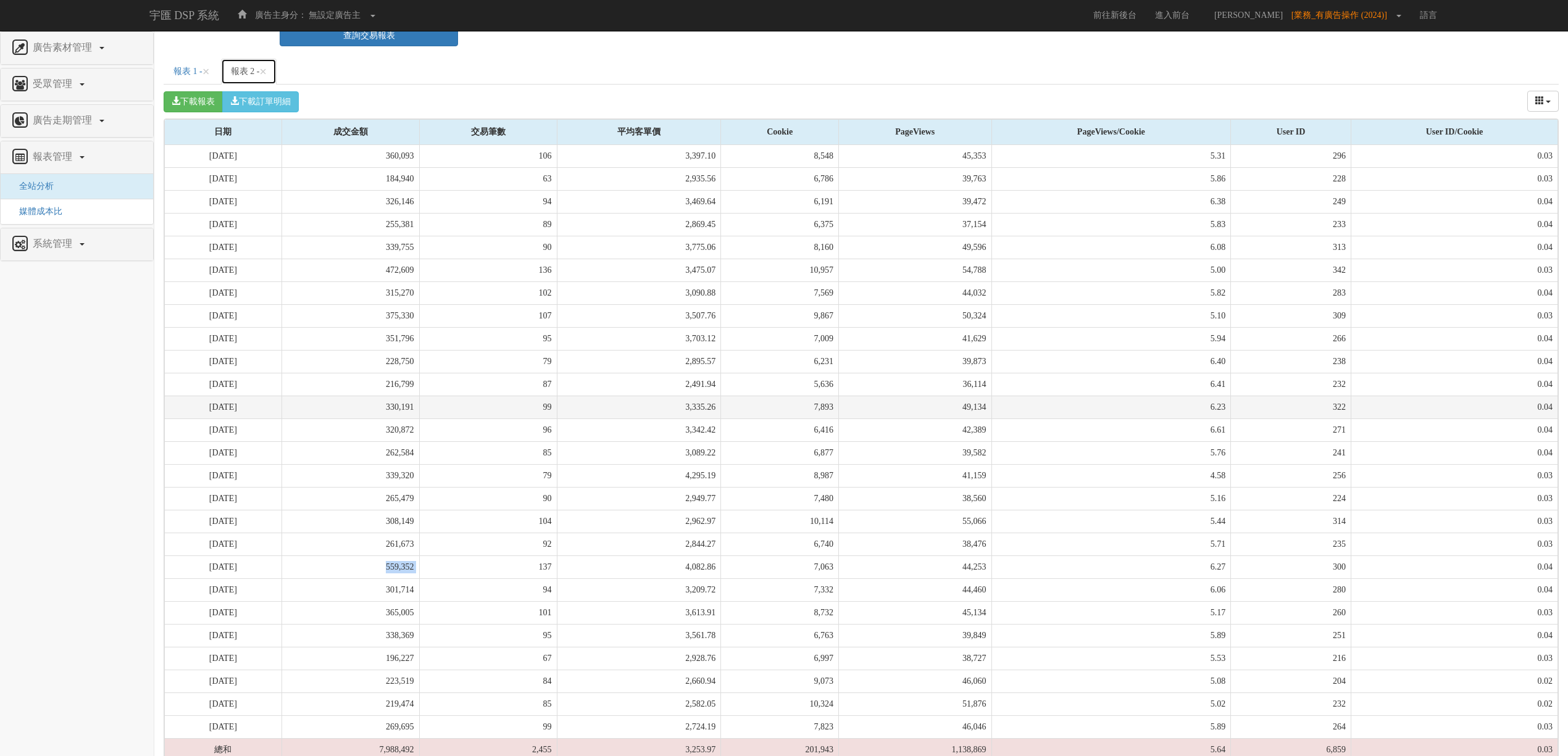
scroll to position [387, 0]
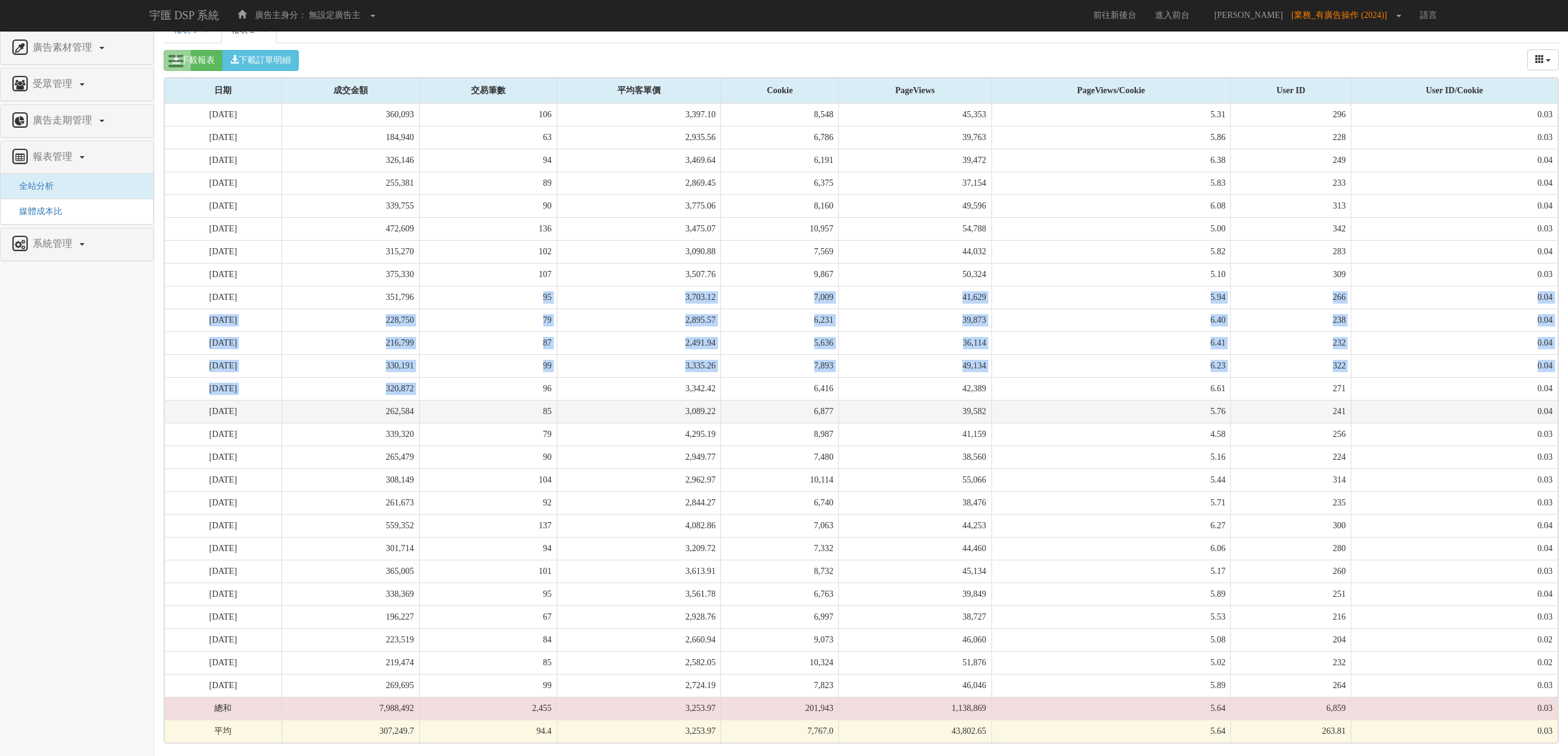
drag, startPoint x: 463, startPoint y: 304, endPoint x: 587, endPoint y: 403, distance: 158.7
click at [580, 400] on tbody "[DATE] 360,093 106 3,397.10 8,548 45,353 5.31 296 0.03 [DATE] 184,940 63 2,935.…" at bounding box center [861, 423] width 1393 height 640
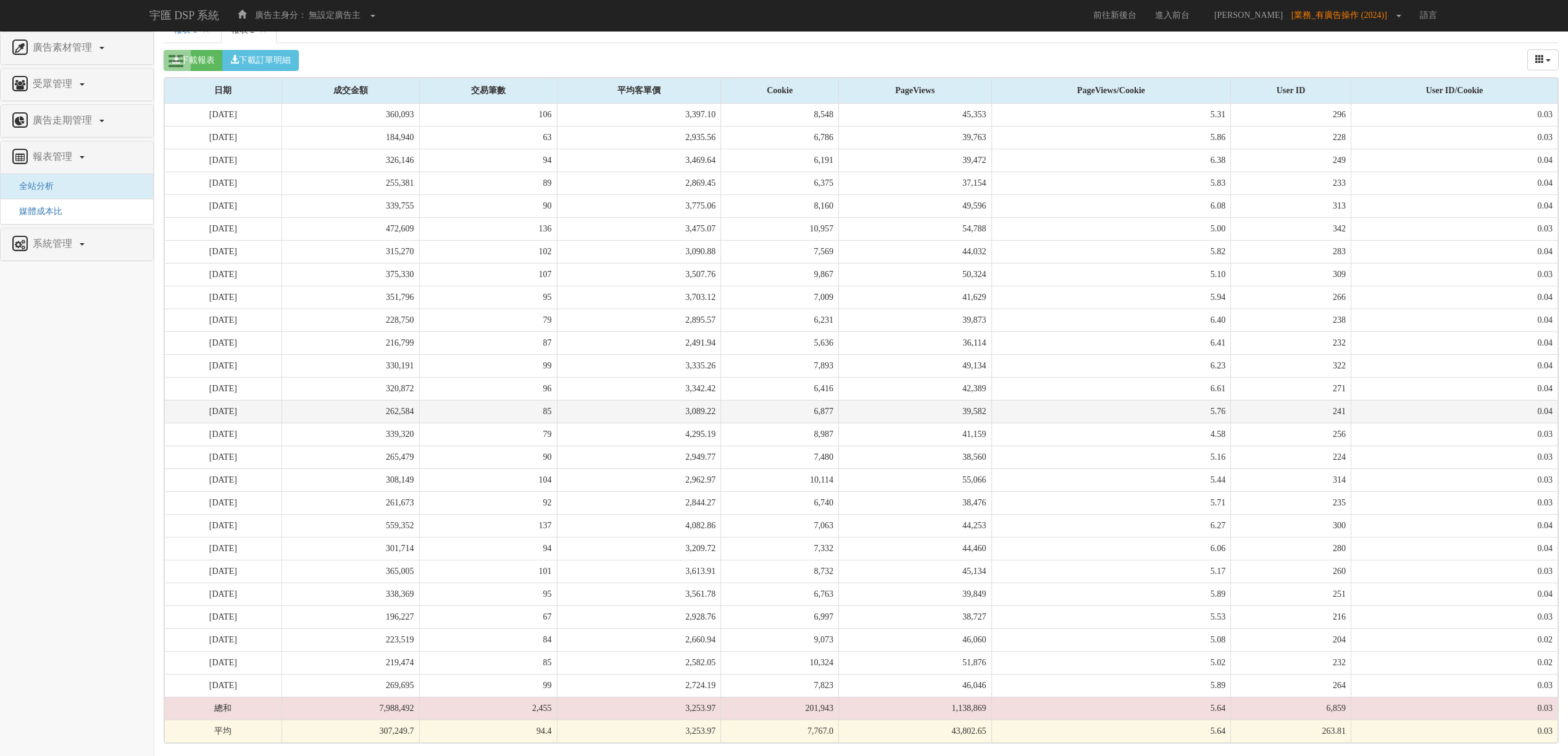
click at [587, 403] on td "3,089.22" at bounding box center [638, 411] width 164 height 22
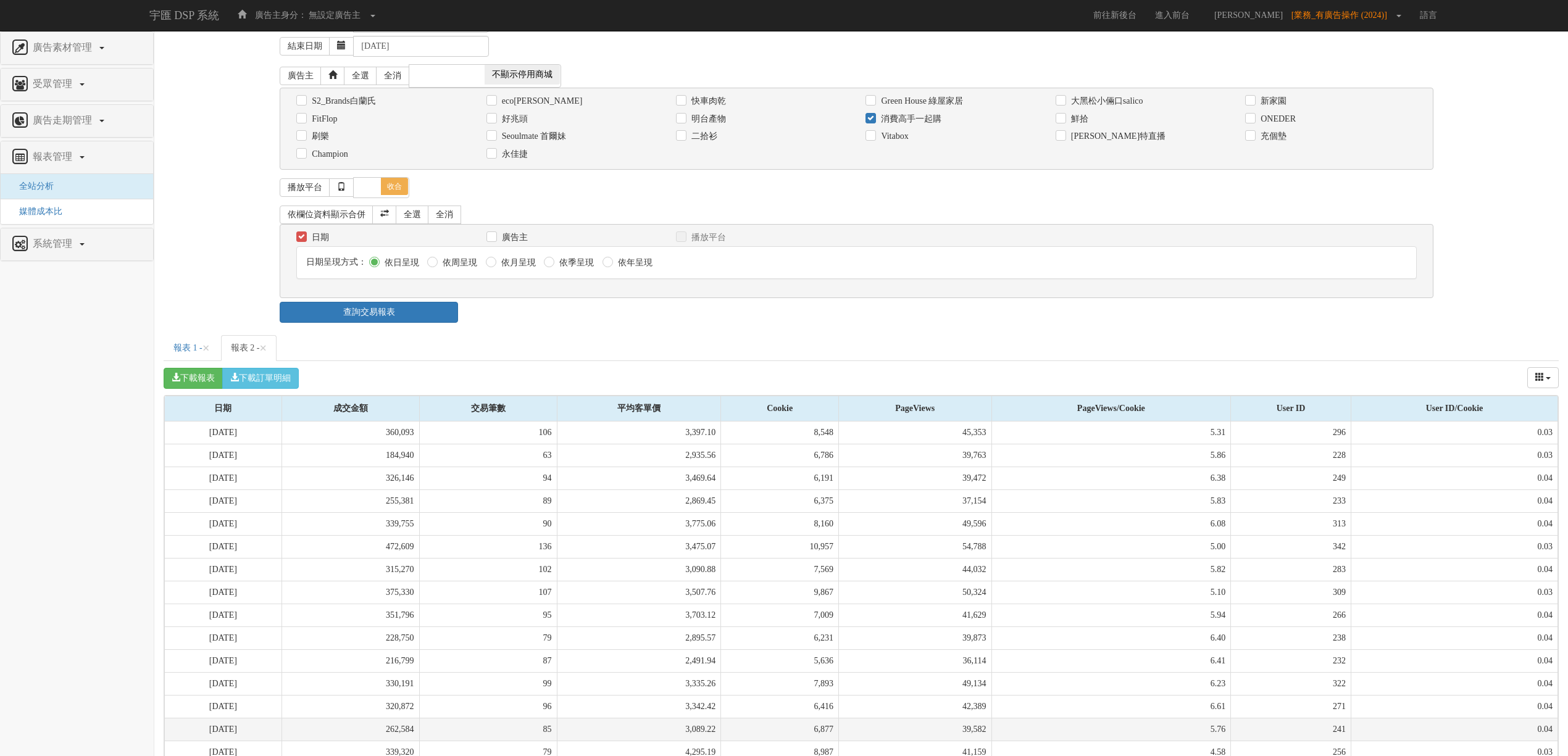
scroll to position [57, 0]
